Goal: Information Seeking & Learning: Find specific fact

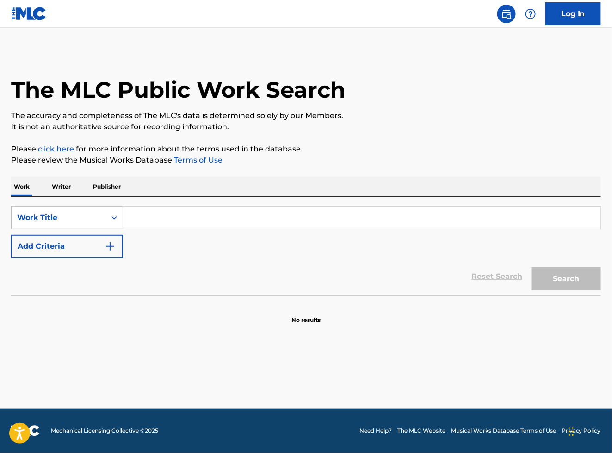
click at [143, 229] on input "Search Form" at bounding box center [362, 217] width 478 height 22
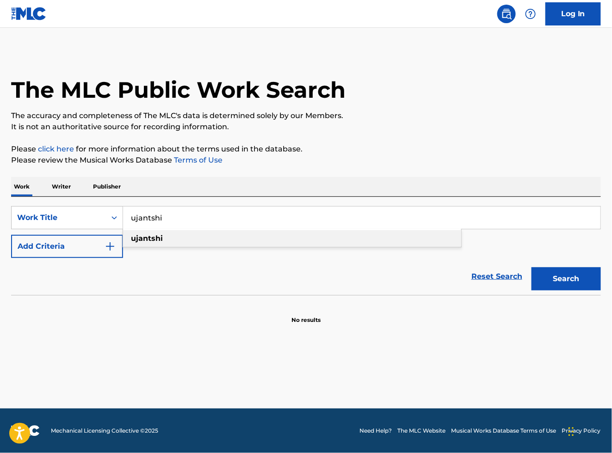
type input "ujantshi"
click at [155, 243] on strong "ujantshi" at bounding box center [147, 238] width 32 height 9
click at [116, 252] on img "Search Form" at bounding box center [110, 246] width 11 height 11
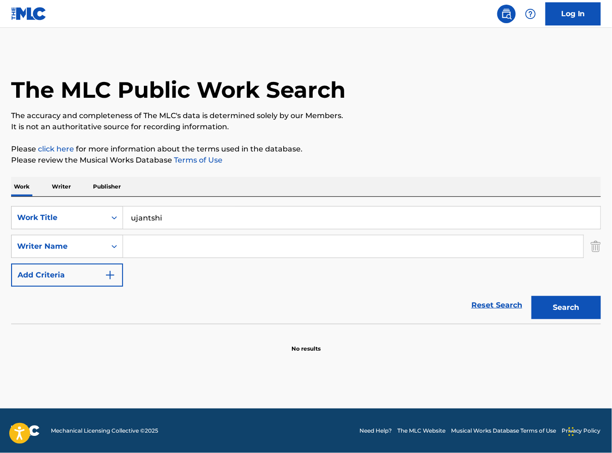
click at [175, 257] on input "Search Form" at bounding box center [353, 246] width 461 height 22
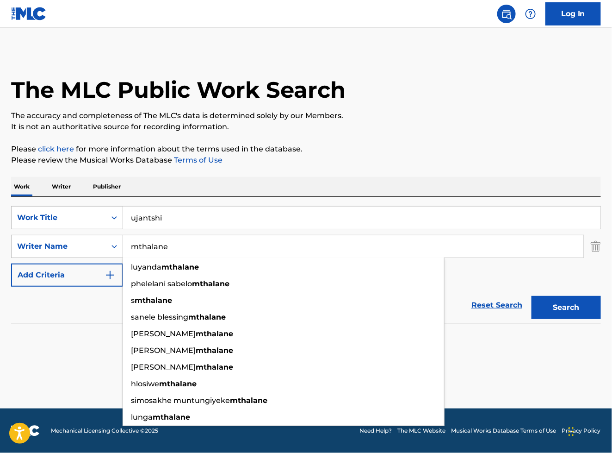
click at [157, 257] on input "mthalane" at bounding box center [353, 246] width 461 height 22
click at [244, 255] on input "mthalane" at bounding box center [353, 246] width 461 height 22
type input "mthalane"
click at [544, 319] on button "Search" at bounding box center [566, 307] width 69 height 23
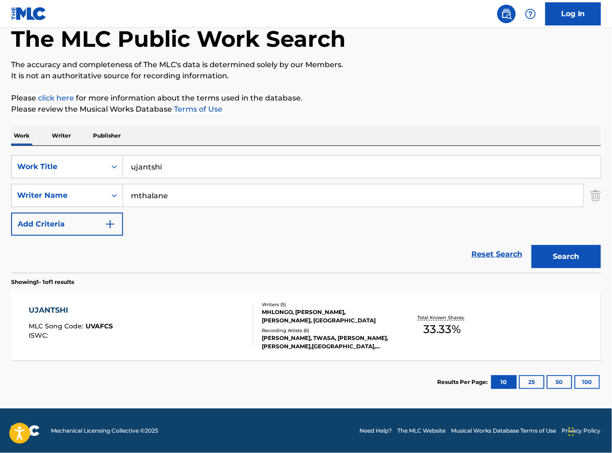
scroll to position [71, 0]
click at [64, 305] on div "UJANTSHI" at bounding box center [71, 310] width 84 height 11
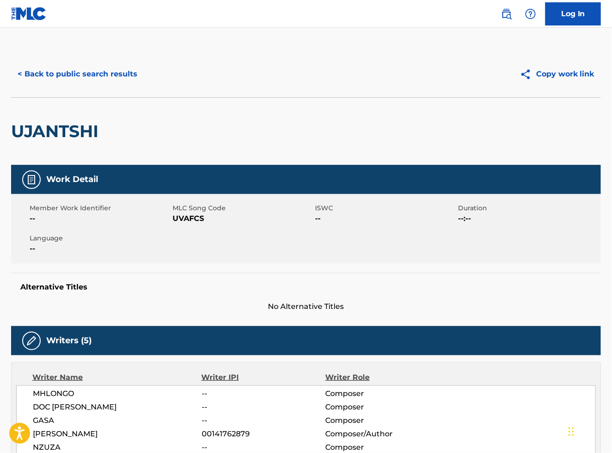
click at [555, 79] on button "Copy work link" at bounding box center [557, 73] width 87 height 23
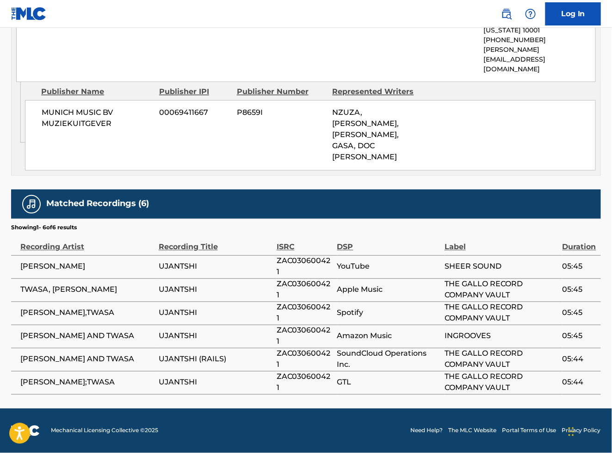
scroll to position [575, 0]
